Goal: Information Seeking & Learning: Learn about a topic

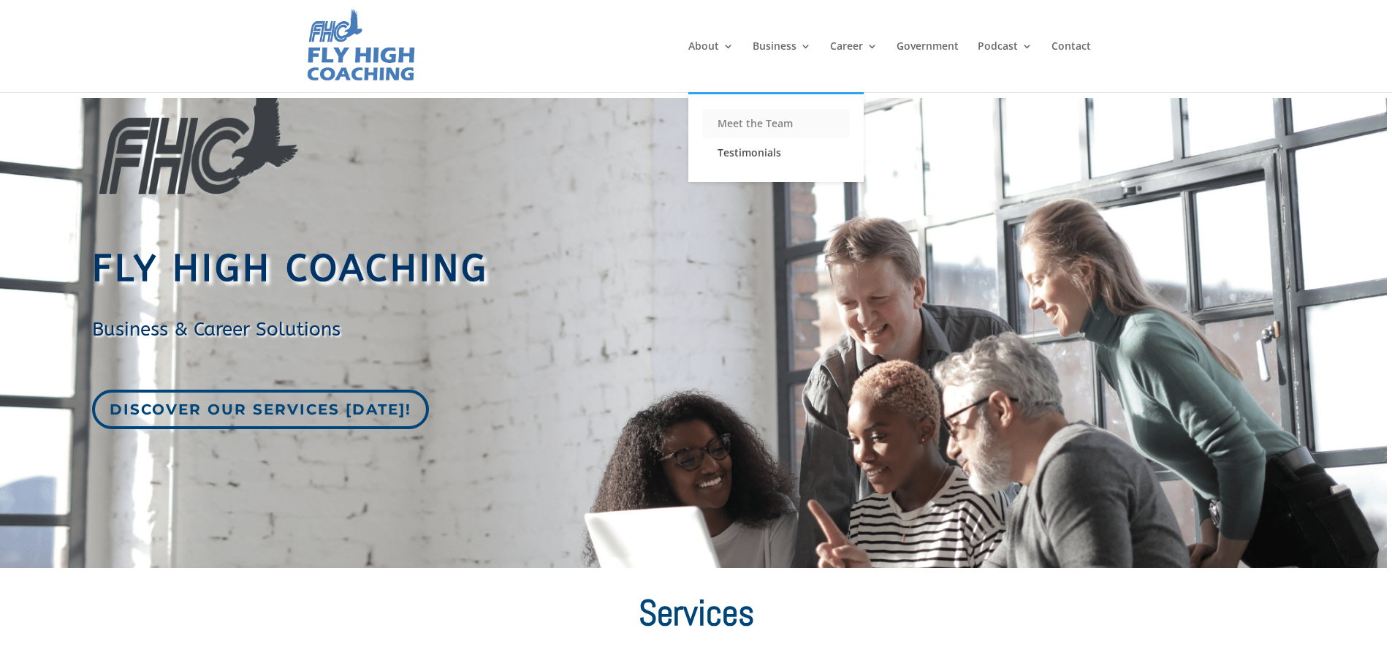
click at [734, 128] on link "Meet the Team" at bounding box center [776, 123] width 146 height 29
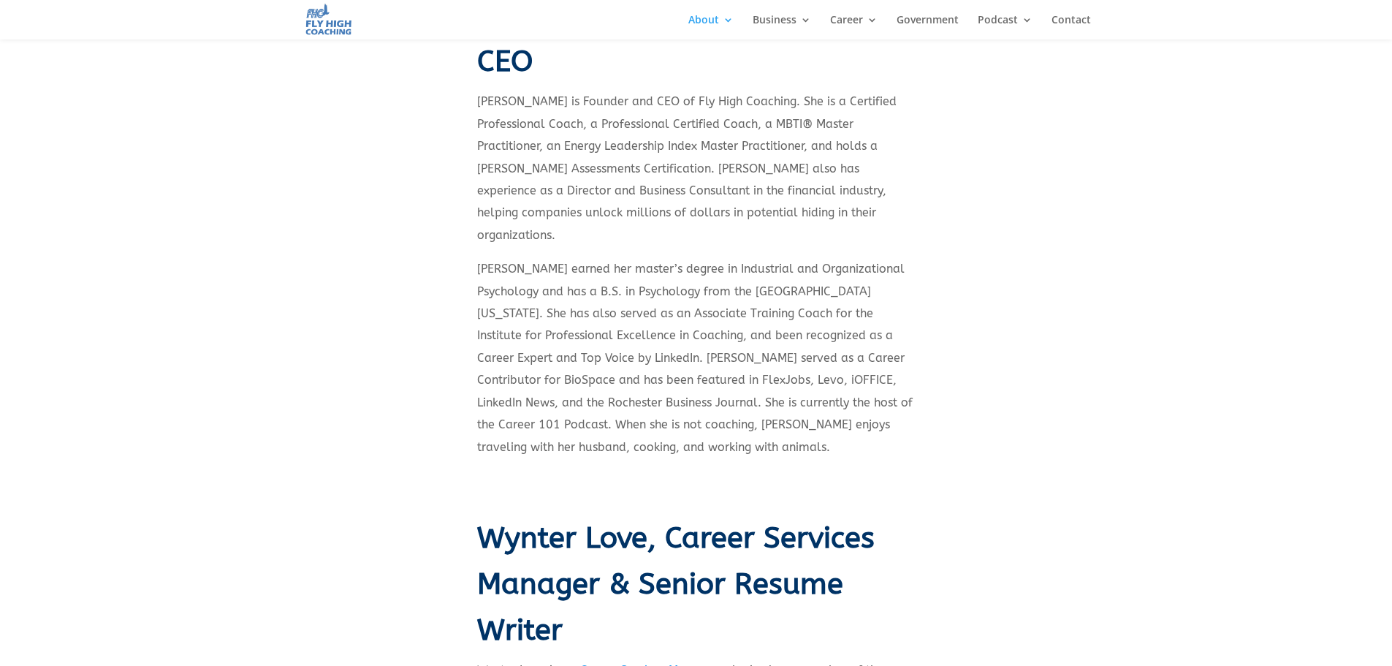
scroll to position [511, 0]
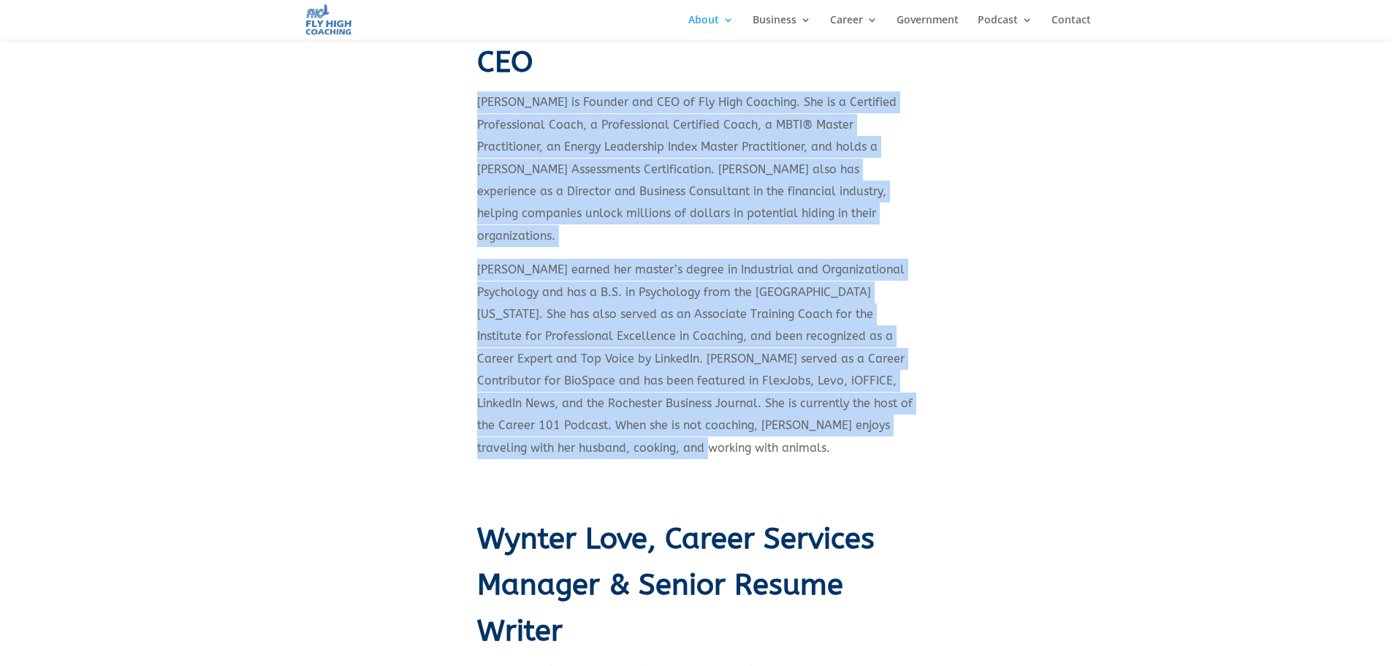
drag, startPoint x: 680, startPoint y: 425, endPoint x: 480, endPoint y: 115, distance: 369.4
click at [480, 115] on div "Porschia Parker-Griffin, Founder & CEO Porschia Parker-Griffin is Founder and C…" at bounding box center [696, 217] width 438 height 552
copy div "Porschia Parker-Griffin is Founder and CEO of Fly High Coaching. She is a Certi…"
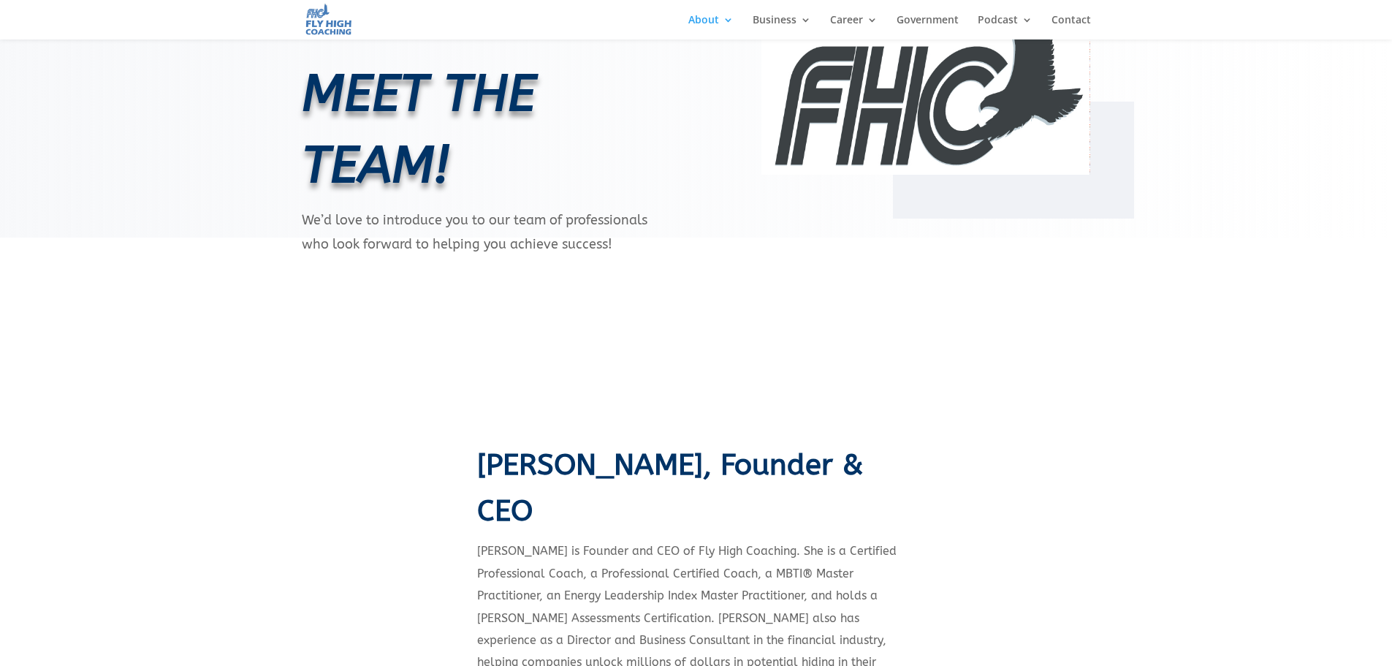
scroll to position [0, 0]
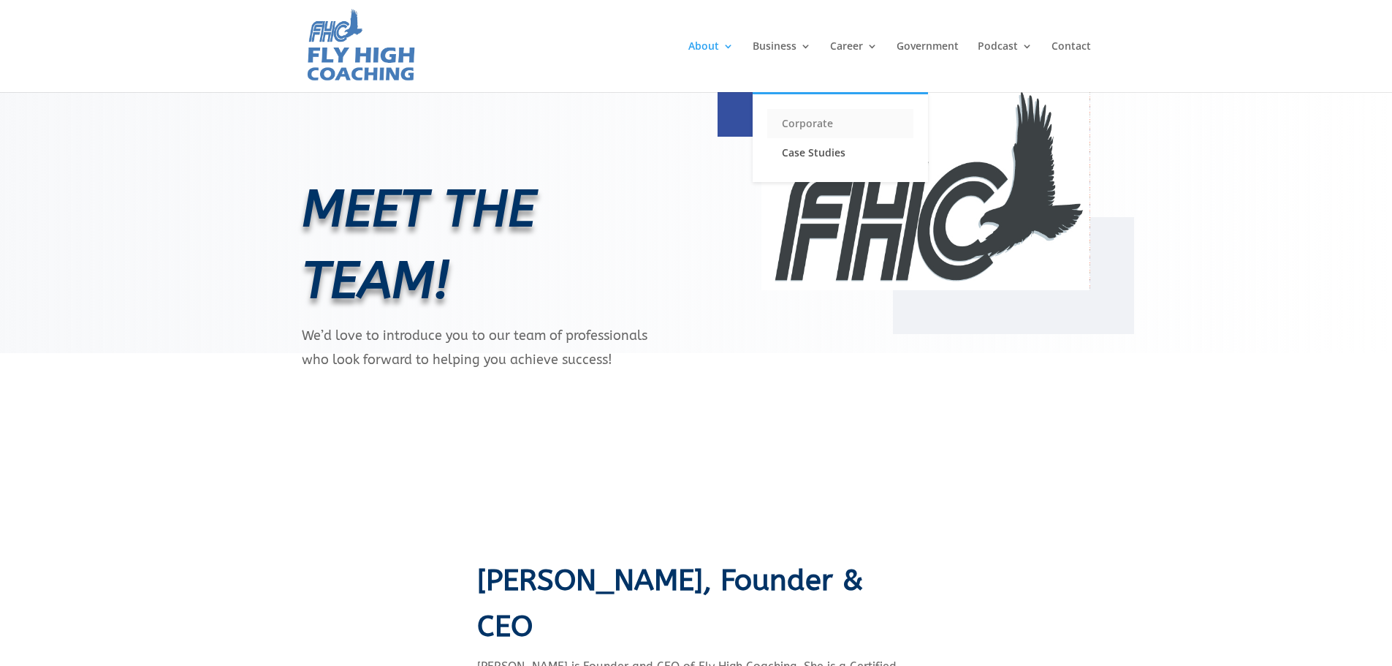
click at [812, 118] on link "Corporate" at bounding box center [840, 123] width 146 height 29
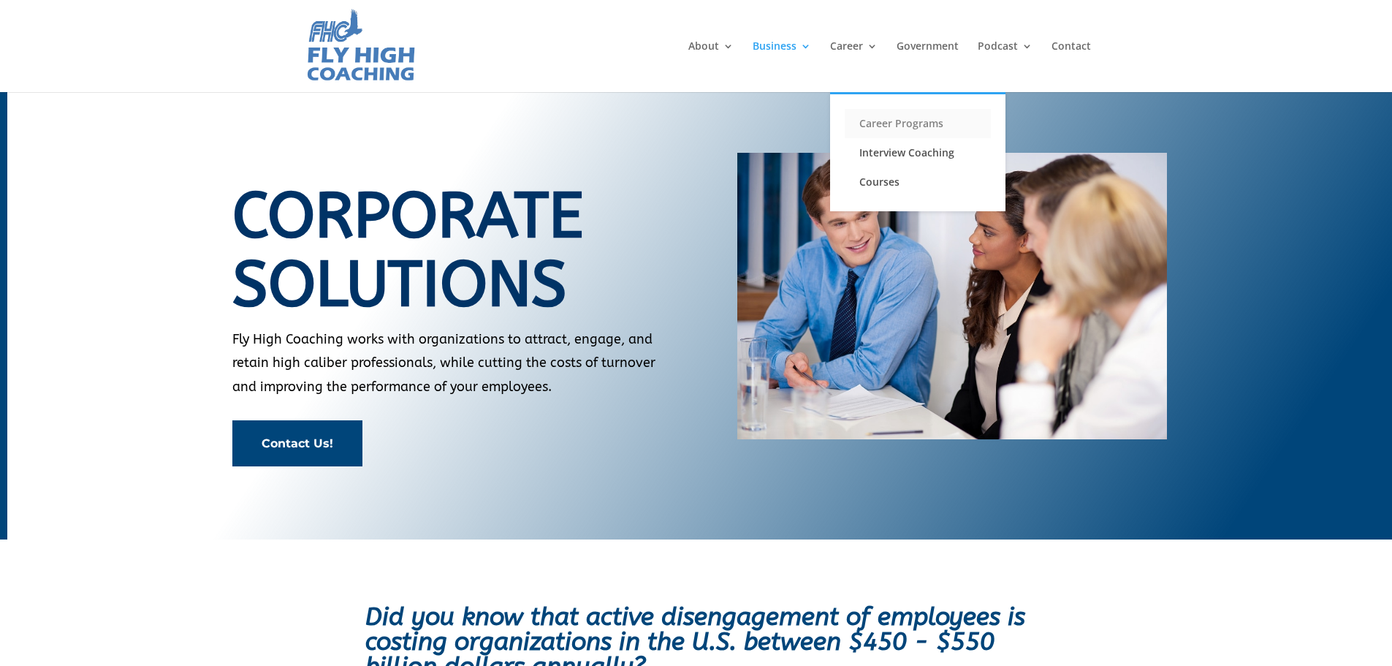
click at [904, 123] on link "Career Programs" at bounding box center [918, 123] width 146 height 29
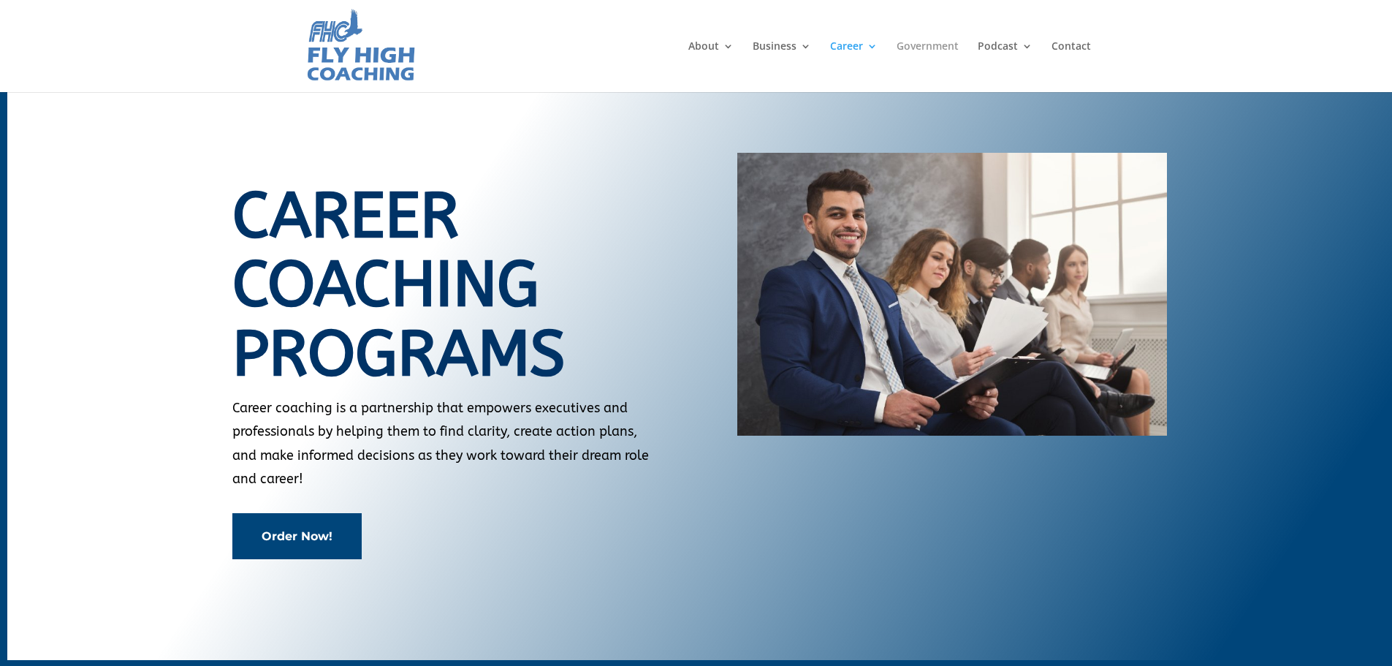
click at [940, 42] on link "Government" at bounding box center [927, 66] width 62 height 51
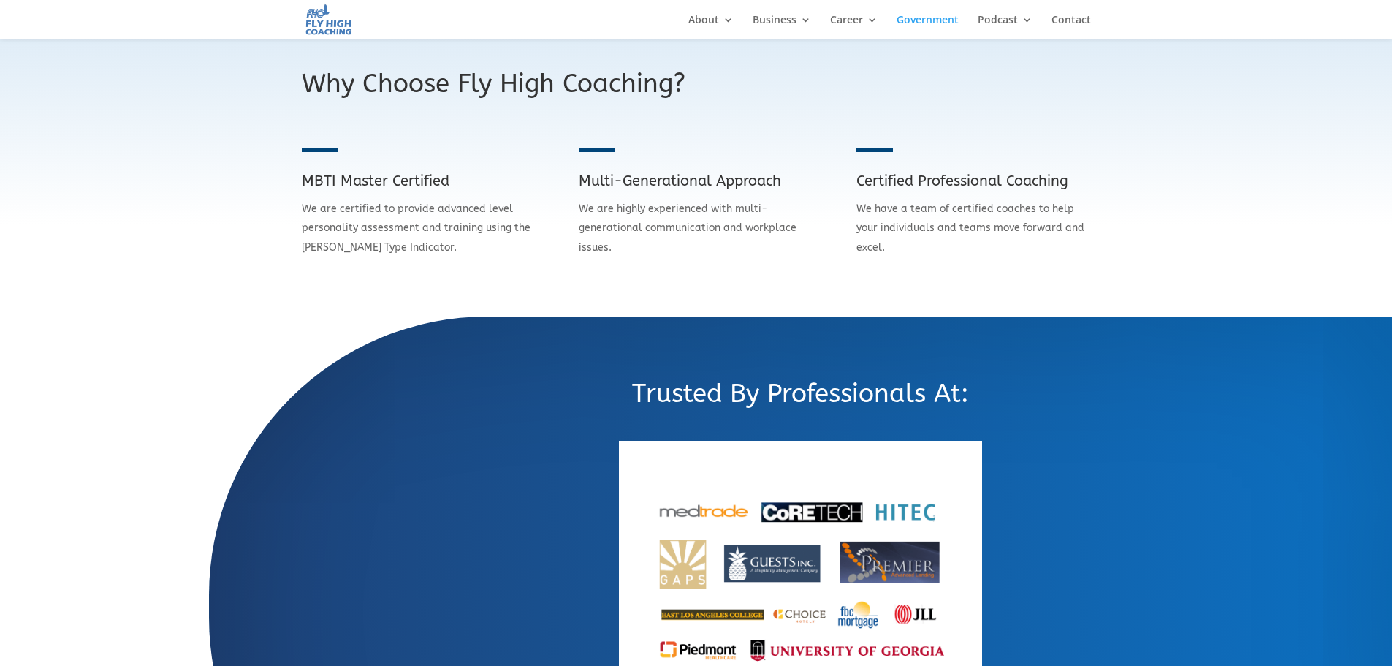
scroll to position [1534, 0]
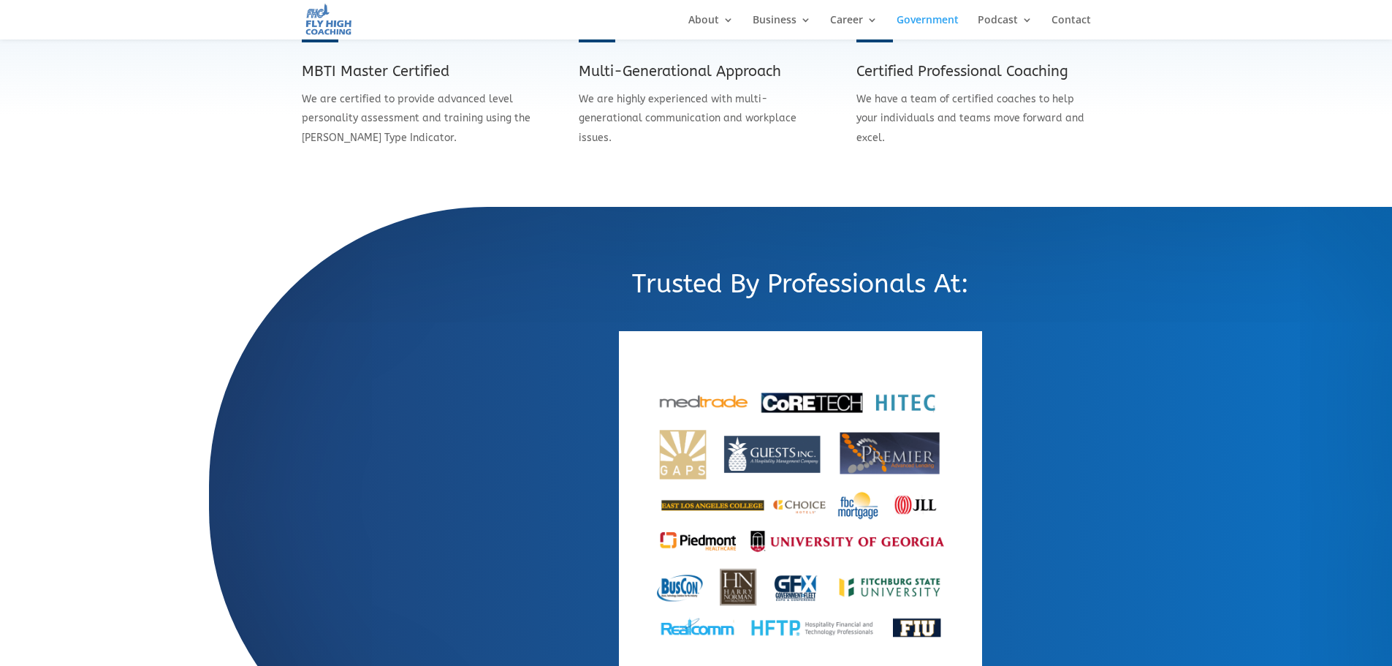
drag, startPoint x: 622, startPoint y: 137, endPoint x: 610, endPoint y: 134, distance: 12.0
click at [610, 134] on div "We are highly experienced with multi-generational communication and workplace i…" at bounding box center [696, 119] width 234 height 58
drag, startPoint x: 614, startPoint y: 139, endPoint x: 617, endPoint y: 99, distance: 39.5
click at [617, 99] on div "We are highly experienced with multi-generational communication and workplace i…" at bounding box center [696, 119] width 234 height 58
copy span "highly experienced with multi-generational communication and workplace issues."
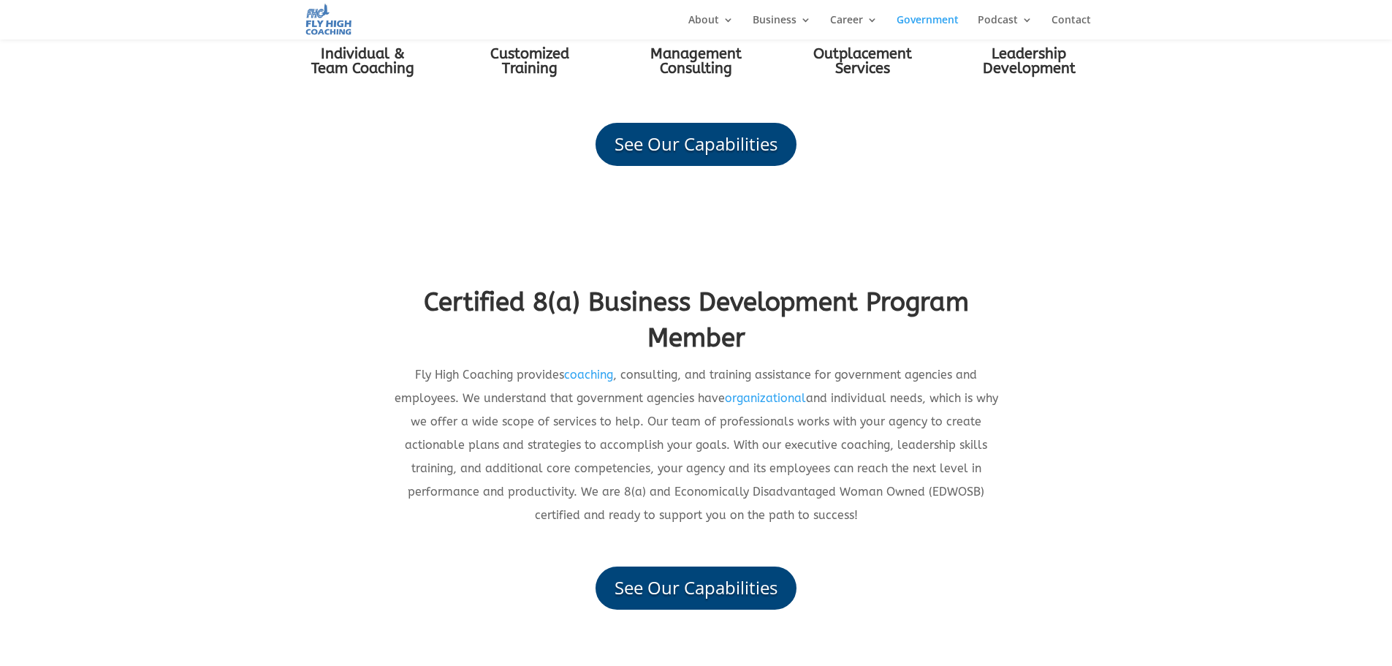
scroll to position [959, 0]
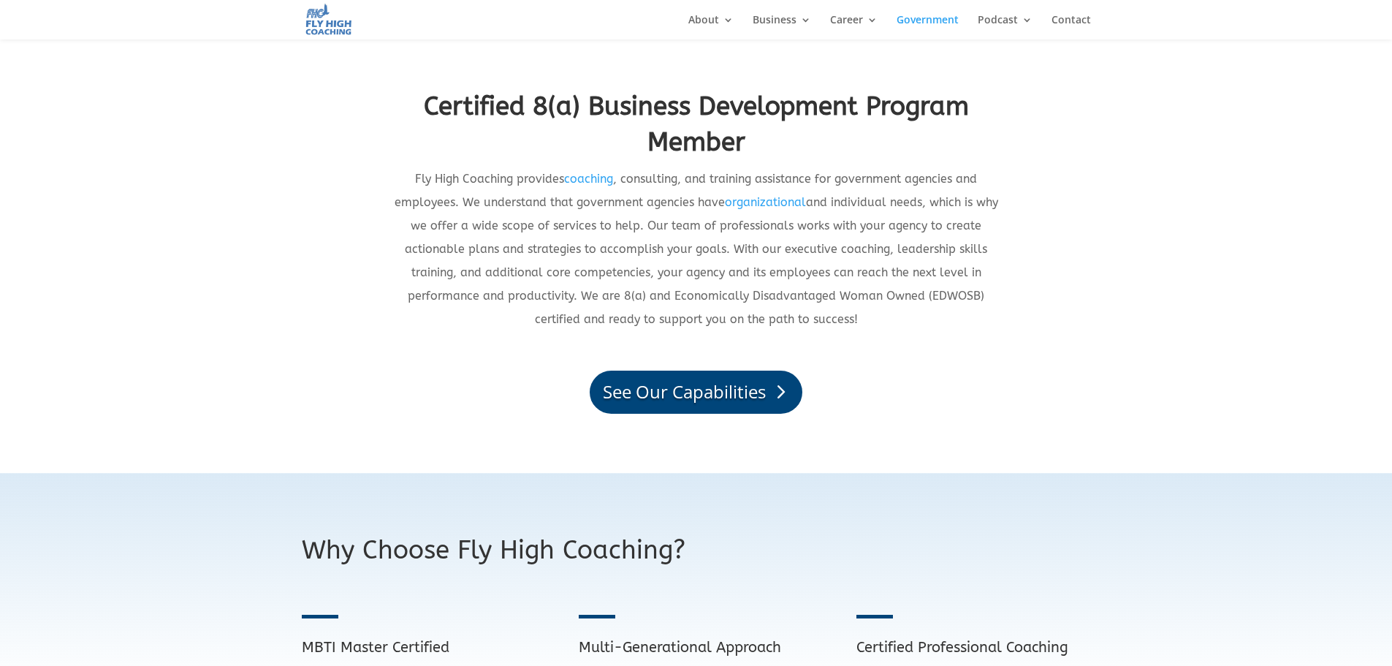
click at [664, 395] on link "See Our Capabilities" at bounding box center [696, 391] width 213 height 43
click at [1021, 72] on link "BLOG" at bounding box center [1065, 70] width 146 height 29
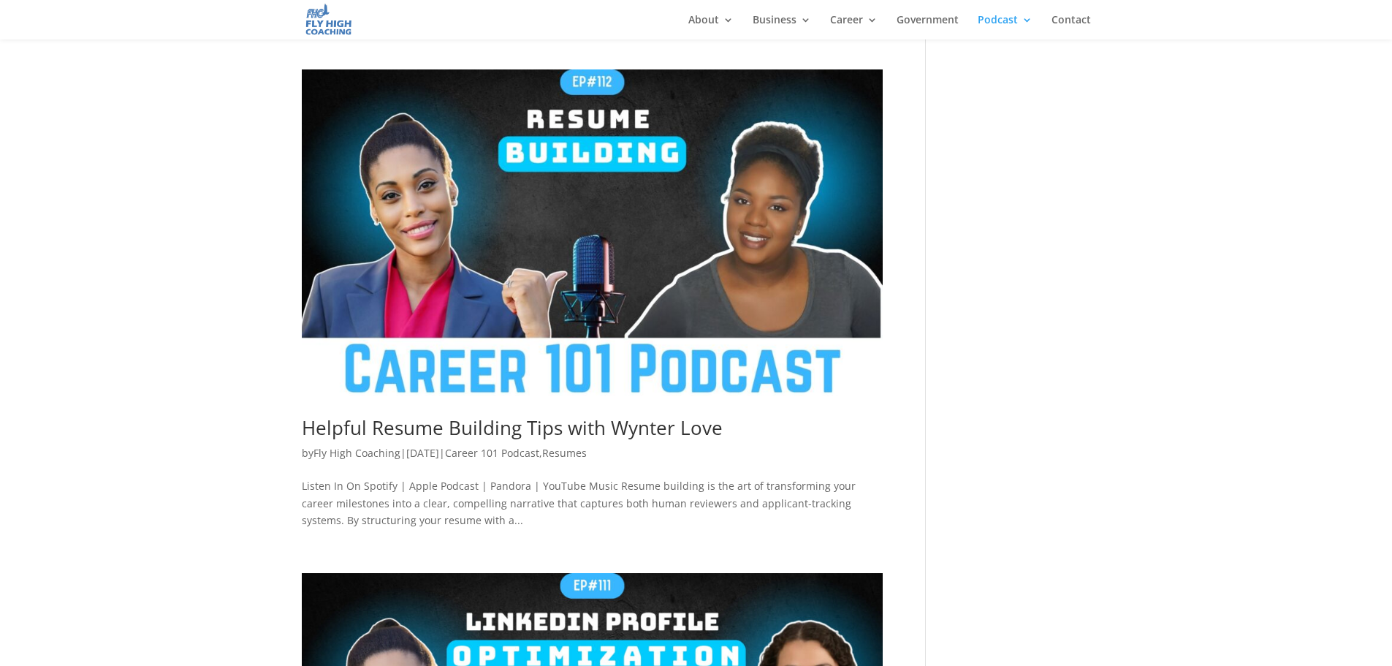
scroll to position [2046, 0]
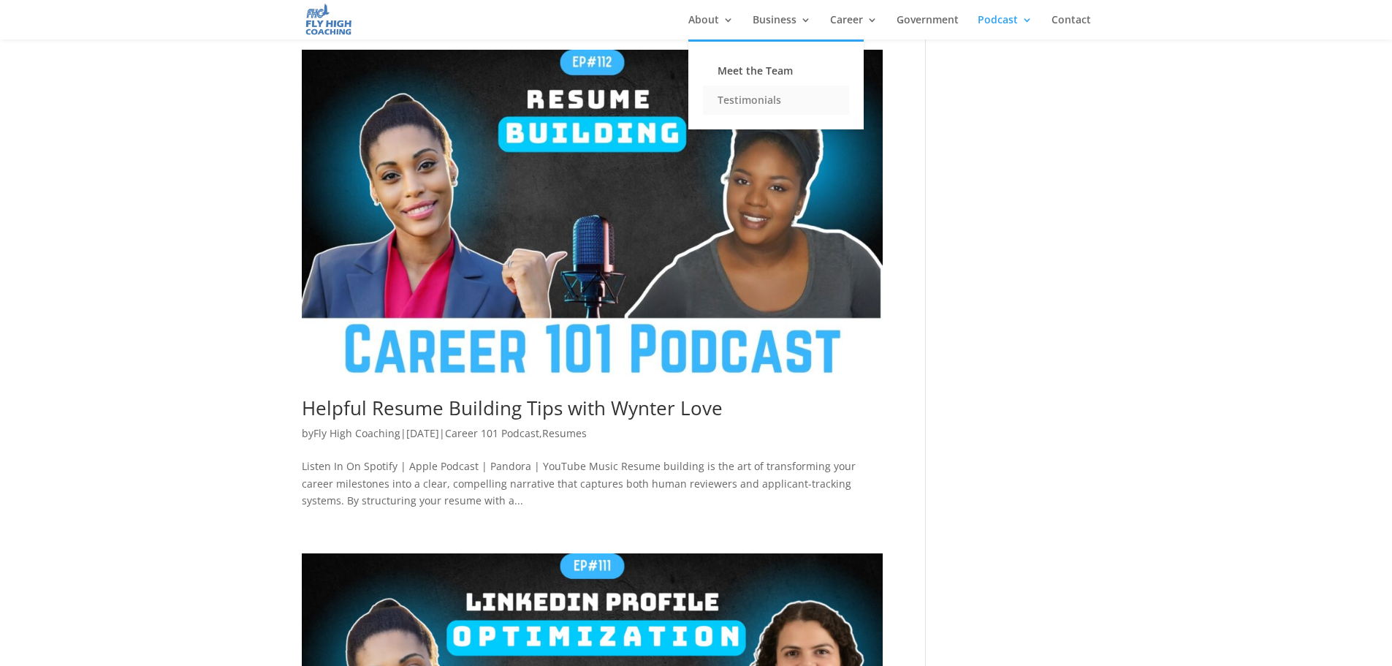
click at [741, 99] on link "Testimonials" at bounding box center [776, 99] width 146 height 29
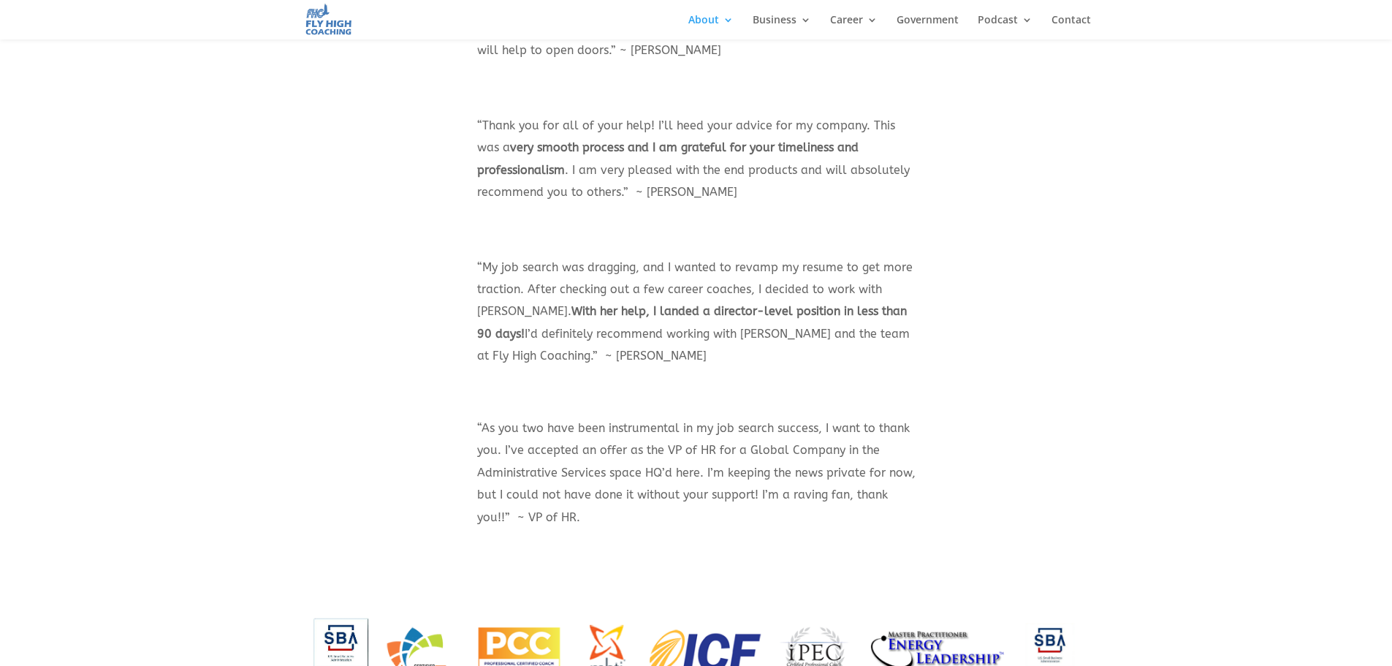
scroll to position [2995, 0]
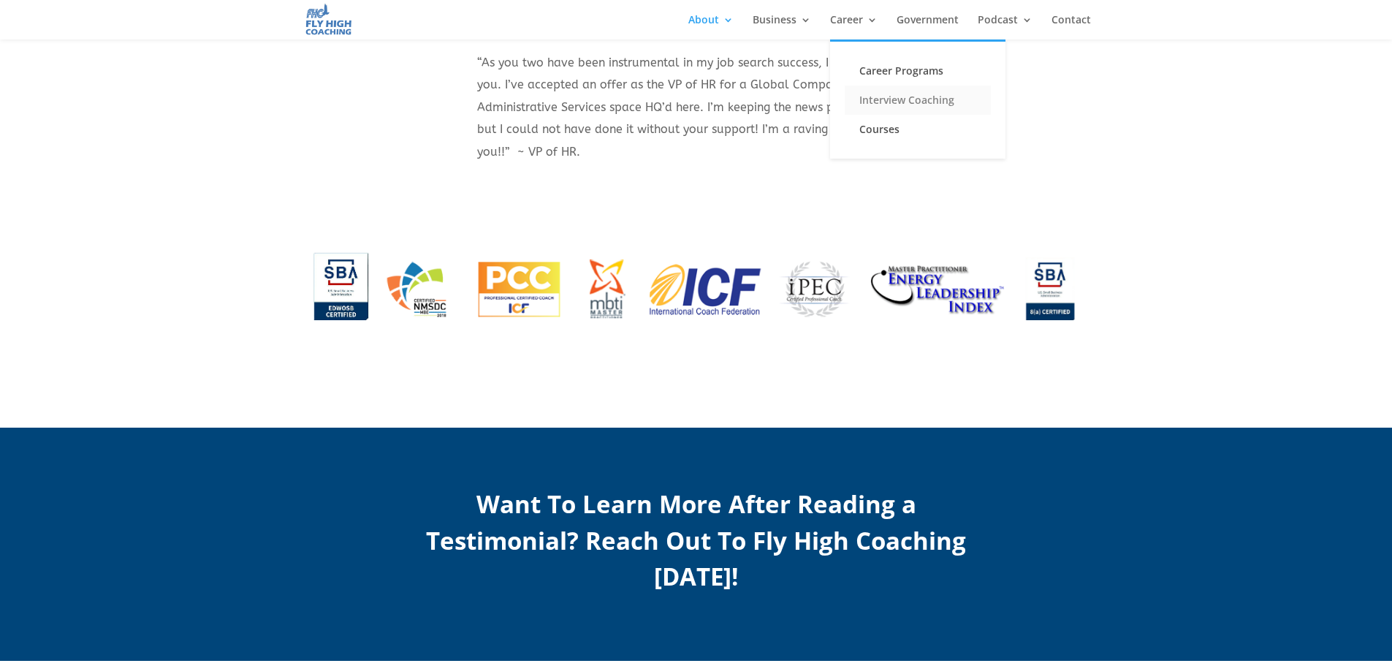
click at [888, 99] on link "Interview Coaching" at bounding box center [918, 99] width 146 height 29
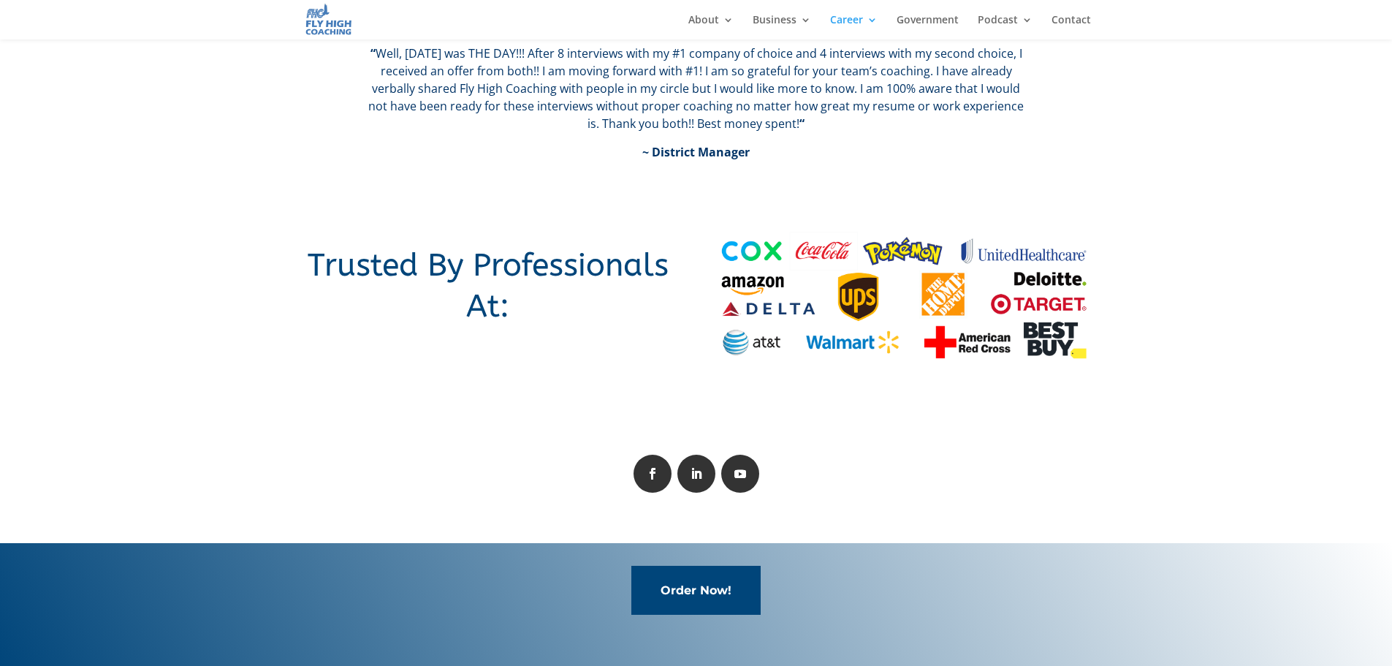
scroll to position [2573, 0]
